Goal: Check status: Check status

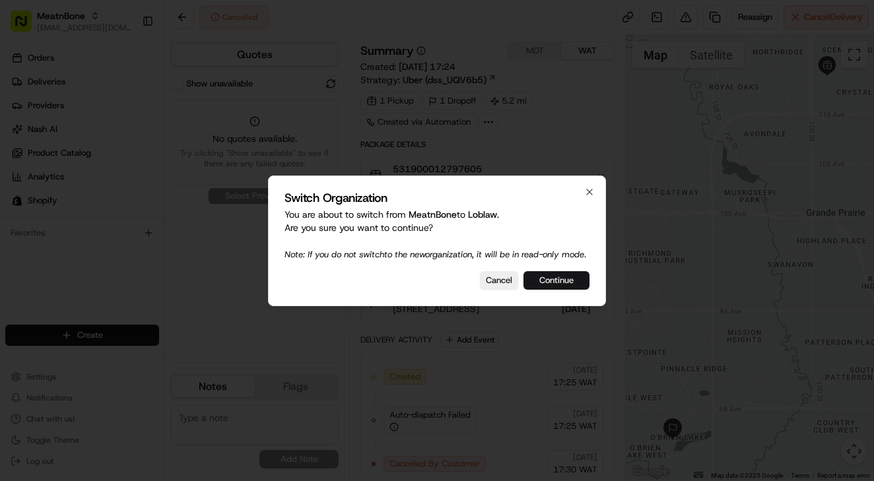
click at [552, 290] on button "Continue" at bounding box center [556, 280] width 66 height 18
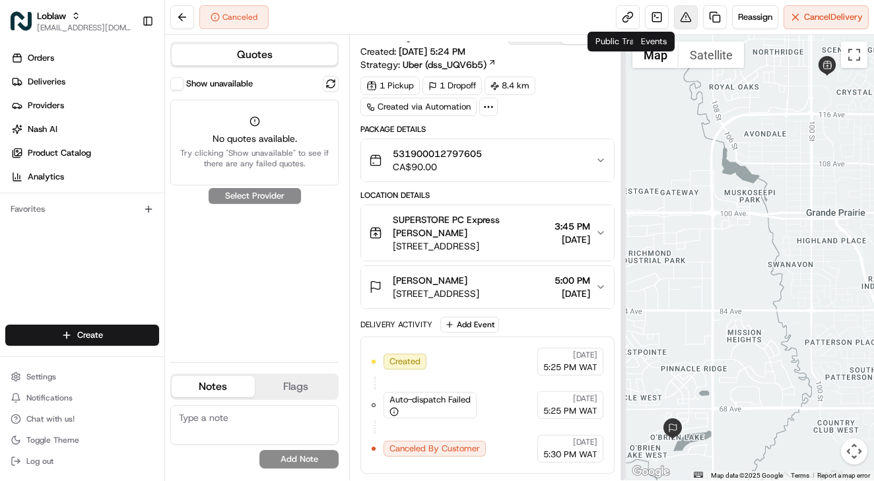
scroll to position [15, 0]
click at [684, 16] on button at bounding box center [686, 17] width 24 height 24
click at [649, 20] on link at bounding box center [657, 17] width 24 height 24
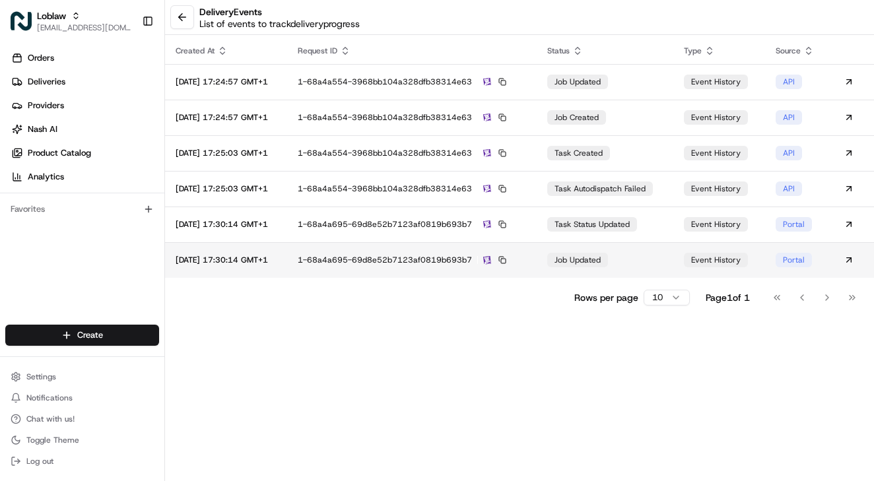
click at [532, 252] on td "1-68a4a695-69d8e52b7123af0819b693b7" at bounding box center [411, 260] width 249 height 36
